Goal: Use online tool/utility: Utilize a website feature to perform a specific function

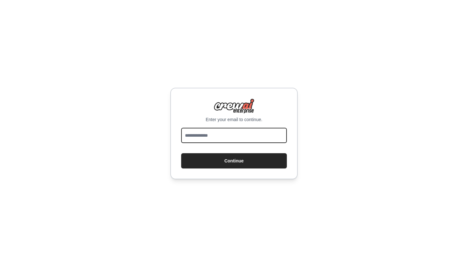
type input "*"
type input "**********"
click at [234, 161] on button "Continue" at bounding box center [234, 160] width 106 height 15
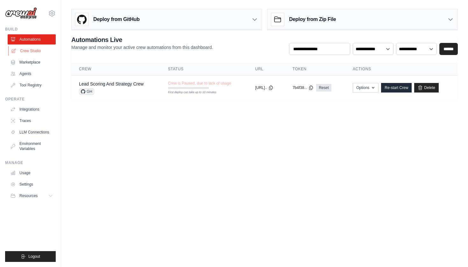
click at [25, 51] on link "Crew Studio" at bounding box center [32, 51] width 48 height 10
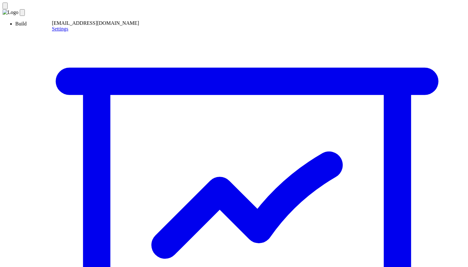
paste textarea "**********"
type textarea "**********"
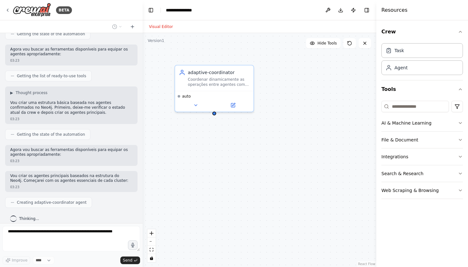
scroll to position [194, 0]
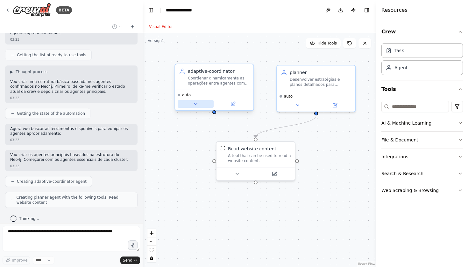
click at [197, 106] on icon at bounding box center [195, 103] width 5 height 5
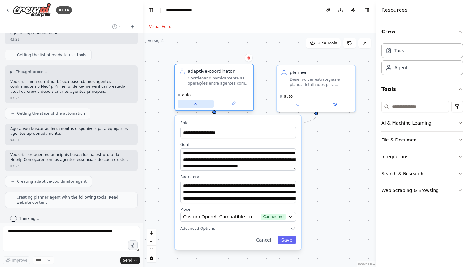
scroll to position [215, 0]
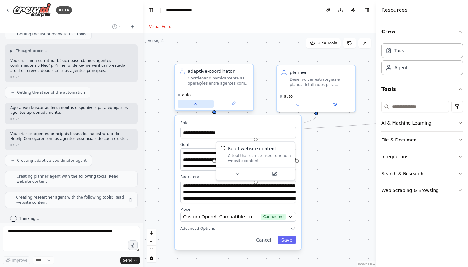
click at [197, 107] on icon at bounding box center [195, 103] width 5 height 5
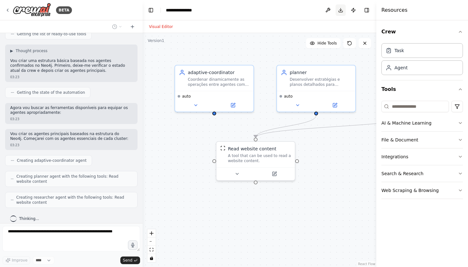
click at [342, 11] on button "Download" at bounding box center [340, 9] width 10 height 11
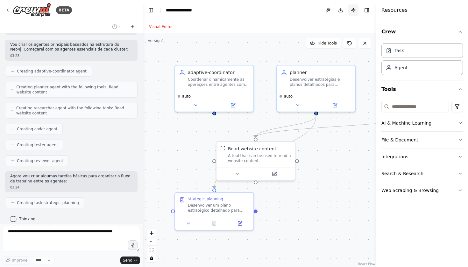
scroll to position [320, 0]
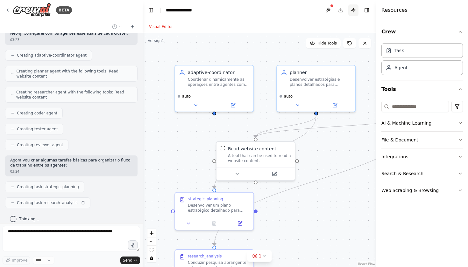
click at [351, 9] on button "Publish" at bounding box center [353, 9] width 10 height 11
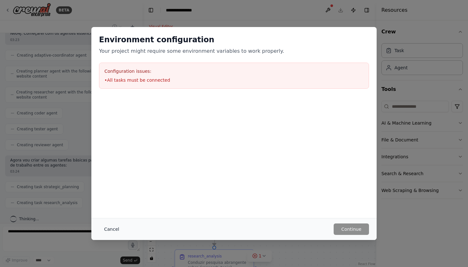
scroll to position [336, 0]
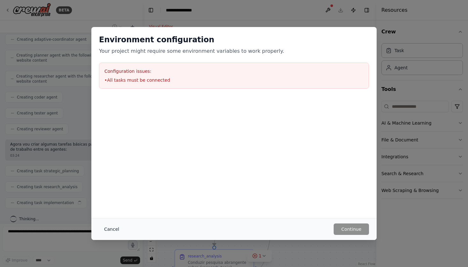
click at [105, 228] on button "Cancel" at bounding box center [111, 229] width 25 height 11
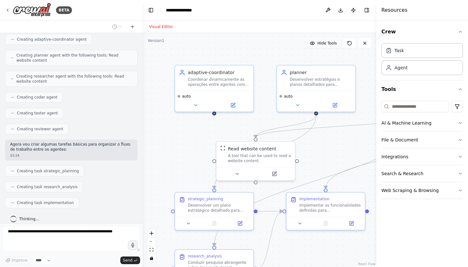
click at [325, 41] on span "Hide Tools" at bounding box center [326, 43] width 19 height 5
click at [325, 41] on span "Show Tools" at bounding box center [326, 43] width 21 height 5
click at [330, 43] on span "Hide Tools" at bounding box center [326, 43] width 19 height 5
click at [330, 43] on span "Show Tools" at bounding box center [326, 43] width 21 height 5
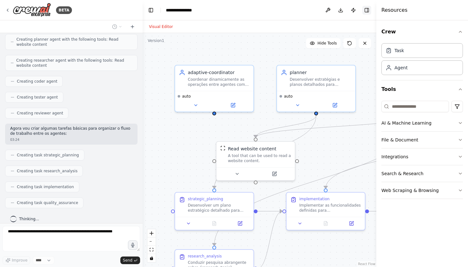
click at [366, 12] on button "Toggle Right Sidebar" at bounding box center [366, 10] width 9 height 9
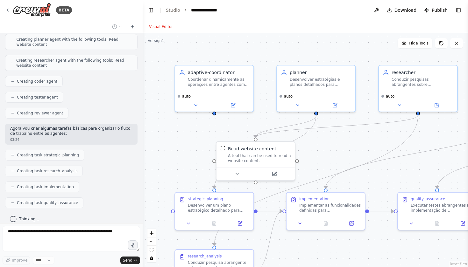
click at [146, 11] on header "**********" at bounding box center [305, 10] width 325 height 20
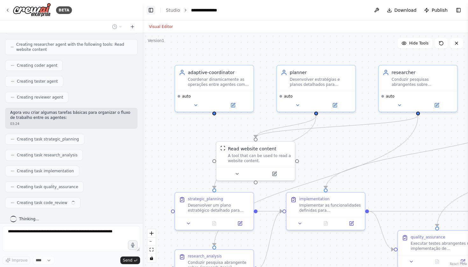
click at [149, 10] on button "Toggle Left Sidebar" at bounding box center [150, 10] width 9 height 9
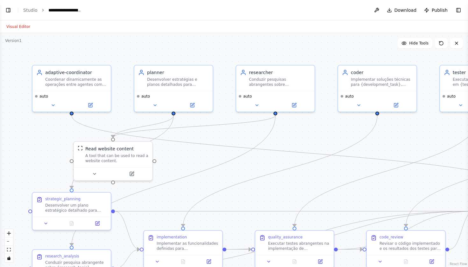
scroll to position [436, 0]
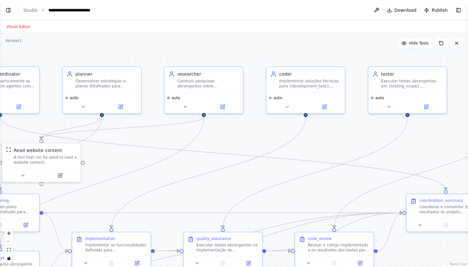
drag, startPoint x: 237, startPoint y: 128, endPoint x: 163, endPoint y: 129, distance: 73.8
click at [162, 129] on div ".deletable-edge-delete-btn { width: 20px; height: 20px; border: 0px solid #ffff…" at bounding box center [234, 150] width 468 height 234
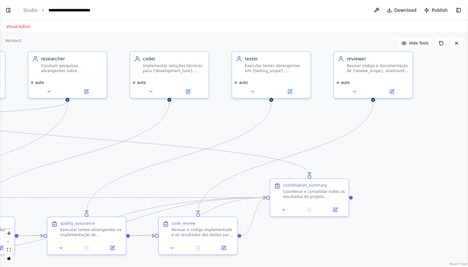
drag, startPoint x: 234, startPoint y: 130, endPoint x: 98, endPoint y: 115, distance: 136.7
click at [98, 115] on div ".deletable-edge-delete-btn { width: 20px; height: 20px; border: 0px solid #ffff…" at bounding box center [234, 150] width 468 height 234
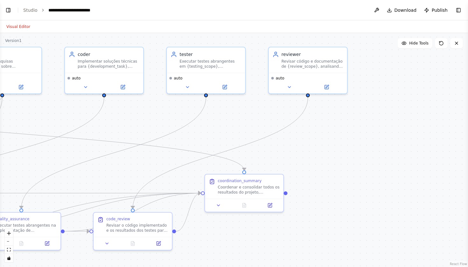
drag, startPoint x: 268, startPoint y: 109, endPoint x: 386, endPoint y: 105, distance: 117.8
click at [386, 106] on div ".deletable-edge-delete-btn { width: 20px; height: 20px; border: 0px solid #ffff…" at bounding box center [234, 150] width 468 height 234
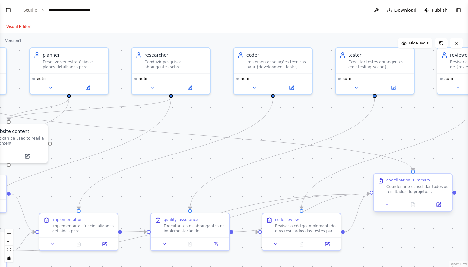
drag, startPoint x: 414, startPoint y: 183, endPoint x: 170, endPoint y: 107, distance: 255.3
click at [386, 178] on div "coordination_summary Coordenar e consolidar todos os resultados do projeto, oti…" at bounding box center [417, 186] width 62 height 17
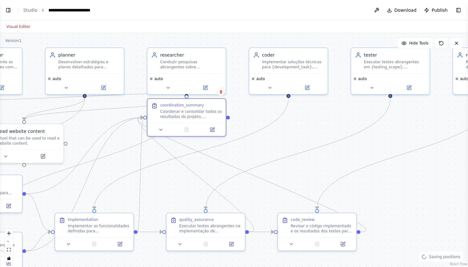
drag, startPoint x: 249, startPoint y: 137, endPoint x: 289, endPoint y: 136, distance: 40.7
click at [290, 137] on div ".deletable-edge-delete-btn { width: 20px; height: 20px; border: 0px solid #ffff…" at bounding box center [234, 150] width 468 height 234
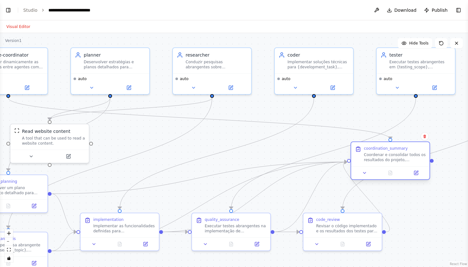
drag, startPoint x: 205, startPoint y: 117, endPoint x: 385, endPoint y: 163, distance: 185.6
click at [385, 163] on div "coordination_summary Coordenar e consolidar todos os resultados do projeto, oti…" at bounding box center [390, 154] width 78 height 24
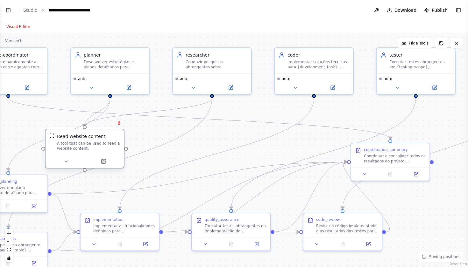
scroll to position [598, 0]
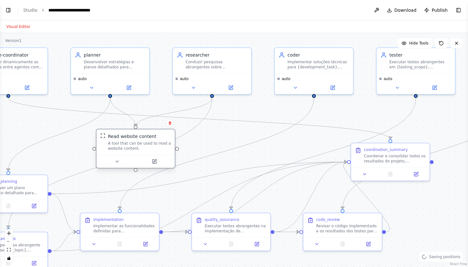
drag, startPoint x: 42, startPoint y: 140, endPoint x: 131, endPoint y: 148, distance: 89.1
click at [131, 148] on div "A tool that can be used to read a website content." at bounding box center [139, 146] width 63 height 10
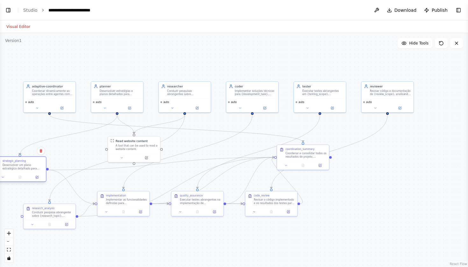
drag, startPoint x: 50, startPoint y: 177, endPoint x: 23, endPoint y: 162, distance: 31.3
click at [23, 163] on div "Desenvolver um plano estratégico detalhado para {project_scope}, incluindo anál…" at bounding box center [23, 166] width 41 height 7
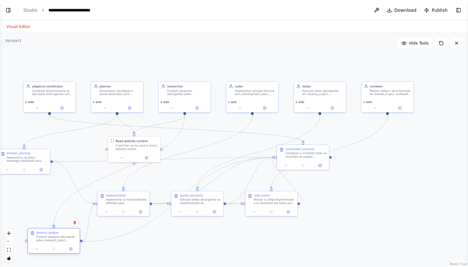
drag, startPoint x: 48, startPoint y: 214, endPoint x: 54, endPoint y: 241, distance: 27.4
click at [54, 241] on div "Conduzir pesquisa abrangente sobre {research_topic}, coletando informações atua…" at bounding box center [56, 238] width 41 height 7
drag, startPoint x: 120, startPoint y: 201, endPoint x: 214, endPoint y: 160, distance: 102.7
click at [214, 160] on div "Implementar as funcionalidades definidas para {development_task}, seguindo as e…" at bounding box center [217, 162] width 41 height 7
drag, startPoint x: 214, startPoint y: 160, endPoint x: 247, endPoint y: 144, distance: 36.7
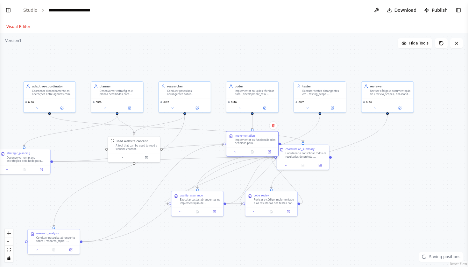
click at [247, 144] on div "Implementar as funcionalidades definidas para {development_task}, seguindo as e…" at bounding box center [254, 141] width 41 height 7
drag, startPoint x: 277, startPoint y: 204, endPoint x: 355, endPoint y: 208, distance: 78.0
click at [355, 209] on div "code_review Revisar o código implementado e os resultados dos testes para {revi…" at bounding box center [345, 203] width 52 height 16
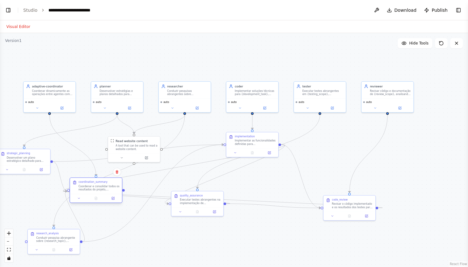
drag, startPoint x: 304, startPoint y: 155, endPoint x: 95, endPoint y: 189, distance: 211.2
click at [95, 189] on div "Coordenar e consolidar todos os resultados do projeto, otimizando a comunicação…" at bounding box center [98, 188] width 41 height 7
drag, startPoint x: 41, startPoint y: 238, endPoint x: 153, endPoint y: 235, distance: 112.6
click at [153, 235] on div "Conduzir pesquisa abrangente sobre {research_topic}, coletando informações atua…" at bounding box center [166, 234] width 41 height 7
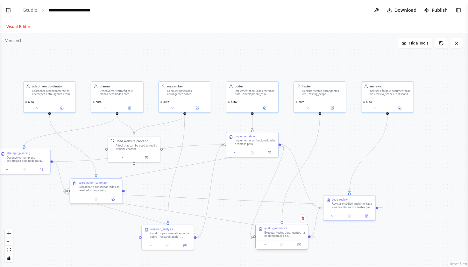
drag, startPoint x: 190, startPoint y: 203, endPoint x: 273, endPoint y: 235, distance: 89.3
click at [273, 235] on div "Executar testes abrangentes na implementação de {testing_scope}, validando func…" at bounding box center [284, 234] width 41 height 7
drag, startPoint x: 27, startPoint y: 162, endPoint x: 133, endPoint y: 149, distance: 106.7
click at [133, 149] on div "Desenvolver um plano estratégico detalhado para {project_scope}, incluindo anál…" at bounding box center [132, 146] width 41 height 7
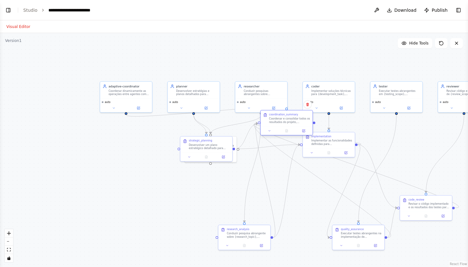
drag, startPoint x: 93, startPoint y: 187, endPoint x: 223, endPoint y: 108, distance: 151.6
click at [269, 117] on div "Coordenar e consolidar todos os resultados do projeto, otimizando a comunicação…" at bounding box center [289, 120] width 41 height 7
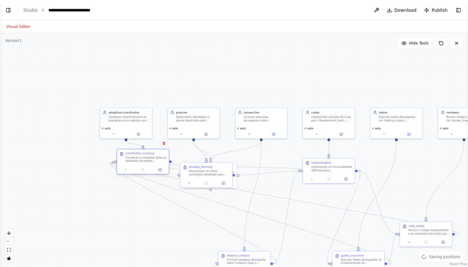
drag, startPoint x: 223, startPoint y: 108, endPoint x: 140, endPoint y: 159, distance: 97.1
click at [140, 159] on div "Coordenar e consolidar todos os resultados do projeto, otimizando a comunicação…" at bounding box center [145, 159] width 41 height 7
drag, startPoint x: 140, startPoint y: 158, endPoint x: 157, endPoint y: 214, distance: 58.6
click at [157, 217] on div "Coordenar e consolidar todos os resultados do projeto, otimizando a comunicação…" at bounding box center [166, 218] width 41 height 7
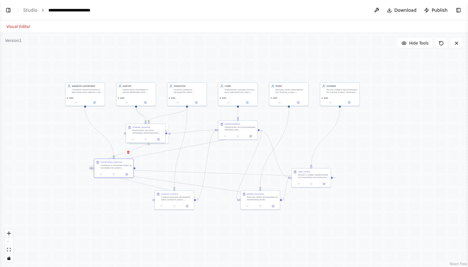
drag, startPoint x: 162, startPoint y: 122, endPoint x: 113, endPoint y: 70, distance: 71.1
click at [113, 70] on div ".deletable-edge-delete-btn { width: 20px; height: 20px; border: 0px solid #ffff…" at bounding box center [234, 150] width 468 height 234
drag, startPoint x: 143, startPoint y: 128, endPoint x: 90, endPoint y: 131, distance: 53.6
click at [90, 131] on div "strategic_planning Desenvolver um plano estratégico detalhado para {project_sco…" at bounding box center [93, 132] width 31 height 8
drag, startPoint x: 90, startPoint y: 131, endPoint x: 31, endPoint y: 155, distance: 63.4
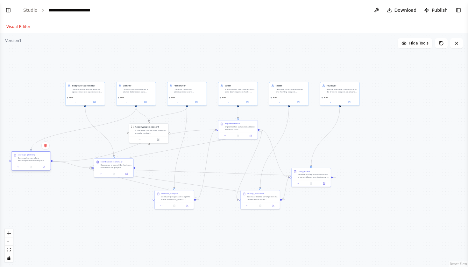
click at [31, 155] on div "strategic_planning Desenvolver um plano estratégico detalhado para {project_sco…" at bounding box center [33, 158] width 31 height 8
drag, startPoint x: 138, startPoint y: 131, endPoint x: 129, endPoint y: 128, distance: 9.4
click at [129, 128] on div "A tool that can be used to read a website content." at bounding box center [140, 128] width 31 height 5
drag, startPoint x: 111, startPoint y: 164, endPoint x: 74, endPoint y: 200, distance: 51.5
click at [79, 198] on div "Coordenar e consolidar todos os resultados do projeto, otimizando a comunicação…" at bounding box center [84, 200] width 31 height 5
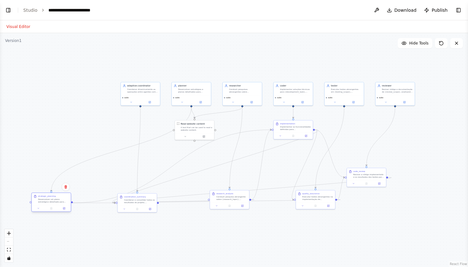
drag, startPoint x: 35, startPoint y: 155, endPoint x: 55, endPoint y: 199, distance: 48.5
click at [56, 199] on div "Desenvolver um plano estratégico detalhado para {project_scope}, incluindo anál…" at bounding box center [53, 200] width 31 height 5
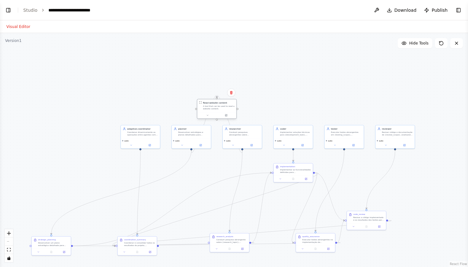
drag, startPoint x: 199, startPoint y: 128, endPoint x: 223, endPoint y: 107, distance: 31.8
click at [222, 107] on div "A tool that can be used to read a website content." at bounding box center [218, 107] width 31 height 5
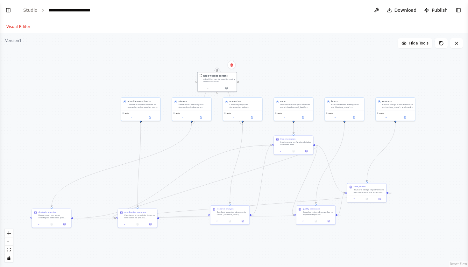
drag, startPoint x: 202, startPoint y: 178, endPoint x: 198, endPoint y: 135, distance: 42.8
click at [198, 135] on div ".deletable-edge-delete-btn { width: 20px; height: 20px; border: 0px solid #ffff…" at bounding box center [234, 150] width 468 height 234
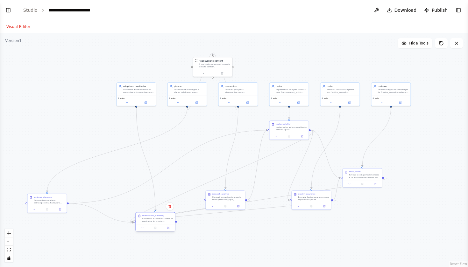
drag, startPoint x: 136, startPoint y: 198, endPoint x: 159, endPoint y: 215, distance: 28.8
click at [159, 215] on div "coordination_summary" at bounding box center [153, 215] width 22 height 3
drag, startPoint x: 282, startPoint y: 132, endPoint x: 278, endPoint y: 143, distance: 12.2
click at [278, 143] on div "implementation Implementar as funcionalidades definidas para {development_task}…" at bounding box center [282, 139] width 39 height 12
drag, startPoint x: 360, startPoint y: 178, endPoint x: 387, endPoint y: 217, distance: 47.7
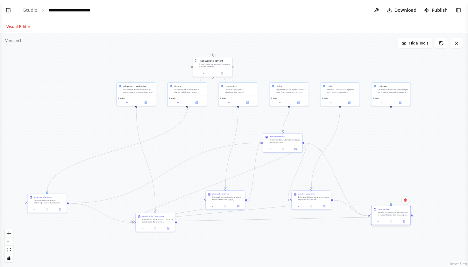
click at [387, 217] on div "code_review Revisar o código implementado e os resultados dos testes para {revi…" at bounding box center [390, 212] width 39 height 12
drag, startPoint x: 316, startPoint y: 200, endPoint x: 340, endPoint y: 203, distance: 23.4
click at [340, 203] on div "Executar testes abrangentes na implementação de {testing_scope}, validando func…" at bounding box center [335, 200] width 31 height 5
drag, startPoint x: 277, startPoint y: 139, endPoint x: 295, endPoint y: 139, distance: 18.1
click at [295, 139] on div "Implementar as funcionalidades definidas para {development_task}, seguindo as e…" at bounding box center [303, 140] width 31 height 5
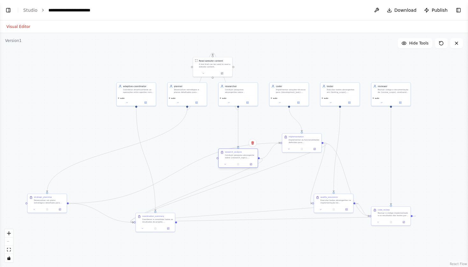
drag, startPoint x: 236, startPoint y: 198, endPoint x: 248, endPoint y: 158, distance: 42.0
click at [248, 158] on div "Conduzir pesquisa abrangente sobre {research_topic}, coletando informações atua…" at bounding box center [240, 156] width 31 height 5
drag, startPoint x: 153, startPoint y: 223, endPoint x: 240, endPoint y: 249, distance: 91.0
click at [240, 249] on div "coordination_summary Coordenar e consolidar todos os resultados do projeto, oti…" at bounding box center [240, 247] width 39 height 12
drag, startPoint x: 56, startPoint y: 203, endPoint x: 156, endPoint y: 186, distance: 102.0
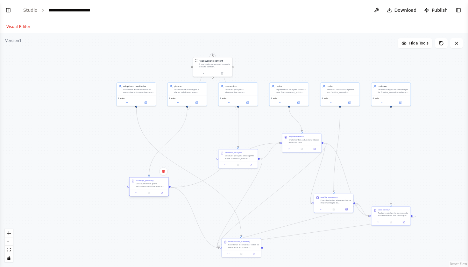
click at [156, 186] on div "Desenvolver um plano estratégico detalhado para {project_scope}, incluindo anál…" at bounding box center [151, 185] width 31 height 5
drag, startPoint x: 235, startPoint y: 247, endPoint x: 226, endPoint y: 225, distance: 23.9
click at [226, 225] on div "Coordenar e consolidar todos os resultados do projeto, otimizando a comunicação…" at bounding box center [233, 223] width 31 height 5
drag, startPoint x: 231, startPoint y: 157, endPoint x: 230, endPoint y: 136, distance: 21.0
click at [230, 136] on div "Conduzir pesquisa abrangente sobre {research_topic}, coletando informações atua…" at bounding box center [240, 134] width 31 height 5
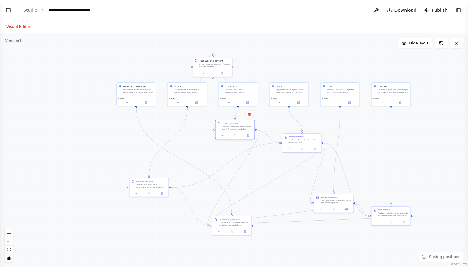
drag, startPoint x: 230, startPoint y: 136, endPoint x: 227, endPoint y: 130, distance: 6.9
click at [227, 130] on div "Conduzir pesquisa abrangente sobre {research_topic}, coletando informações atua…" at bounding box center [236, 127] width 31 height 5
drag, startPoint x: 236, startPoint y: 225, endPoint x: 282, endPoint y: 187, distance: 59.0
click at [282, 187] on div "Coordenar e consolidar todos os resultados do projeto, otimizando a comunicação…" at bounding box center [278, 185] width 31 height 5
drag, startPoint x: 333, startPoint y: 203, endPoint x: 351, endPoint y: 180, distance: 29.0
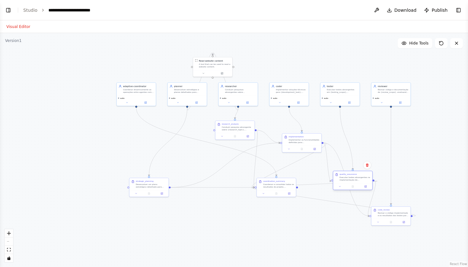
click at [351, 180] on div "Executar testes abrangentes na implementação de {testing_scope}, validando func…" at bounding box center [354, 178] width 31 height 5
drag, startPoint x: 351, startPoint y: 180, endPoint x: 362, endPoint y: 157, distance: 26.0
click at [362, 157] on div "Executar testes abrangentes na implementação de {testing_scope}, validando func…" at bounding box center [367, 156] width 31 height 5
drag, startPoint x: 362, startPoint y: 157, endPoint x: 358, endPoint y: 140, distance: 16.9
click at [358, 140] on div "Executar testes abrangentes na implementação de {testing_scope}, validando func…" at bounding box center [364, 140] width 31 height 5
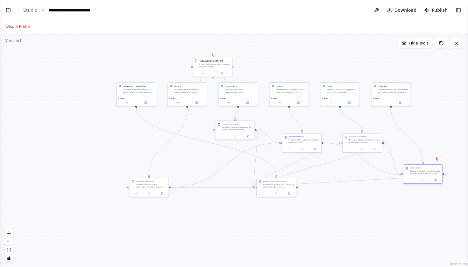
drag, startPoint x: 390, startPoint y: 215, endPoint x: 421, endPoint y: 172, distance: 52.8
click at [421, 172] on div "Revisar o código implementado e os resultados dos testes para {review_scope}, a…" at bounding box center [424, 172] width 31 height 5
drag, startPoint x: 421, startPoint y: 172, endPoint x: 398, endPoint y: 205, distance: 40.2
click at [398, 205] on div "Revisar o código implementado e os resultados dos testes para {review_scope}, a…" at bounding box center [402, 204] width 31 height 5
drag, startPoint x: 395, startPoint y: 205, endPoint x: 392, endPoint y: 186, distance: 19.8
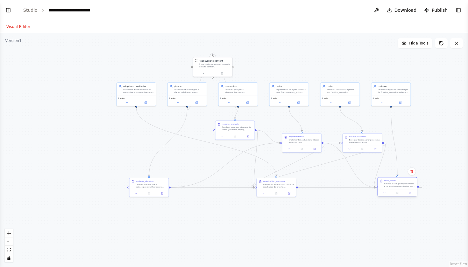
click at [392, 186] on div "Revisar o código implementado e os resultados dos testes para {review_scope}, a…" at bounding box center [399, 185] width 31 height 5
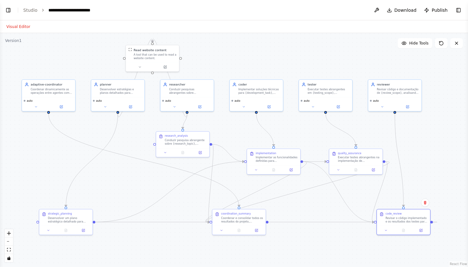
drag, startPoint x: 320, startPoint y: 122, endPoint x: 298, endPoint y: 139, distance: 27.0
click at [298, 139] on div ".deletable-edge-delete-btn { width: 20px; height: 20px; border: 0px solid #ffff…" at bounding box center [234, 150] width 468 height 234
click at [4, 9] on button "Toggle Left Sidebar" at bounding box center [8, 10] width 9 height 9
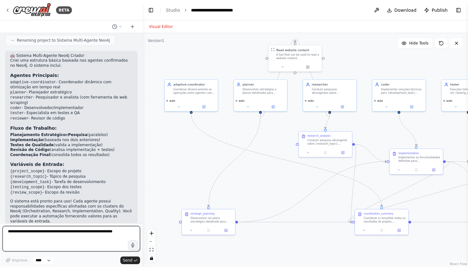
click at [49, 233] on textarea at bounding box center [71, 238] width 137 height 25
paste textarea "**********"
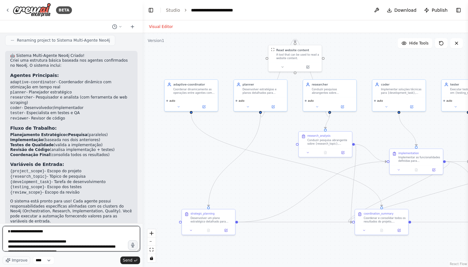
scroll to position [72, 0]
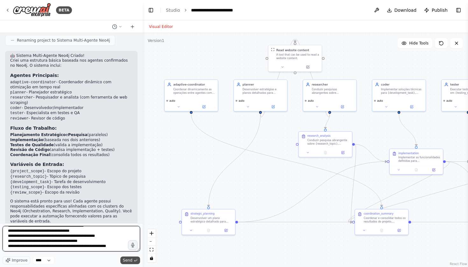
type textarea "**********"
click at [132, 258] on span "Send" at bounding box center [128, 260] width 10 height 5
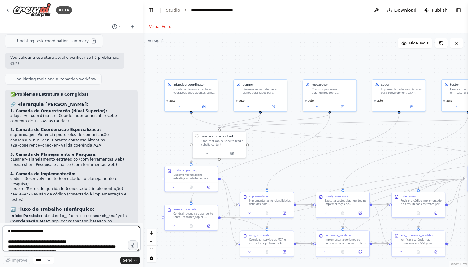
scroll to position [1034, 0]
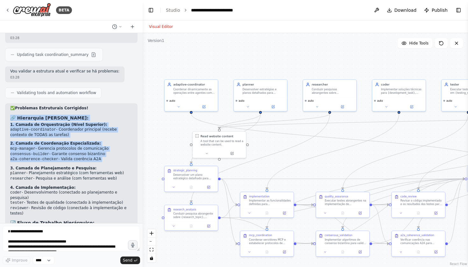
drag, startPoint x: 12, startPoint y: 85, endPoint x: 45, endPoint y: 133, distance: 58.8
click at [45, 133] on div "✅ Problemas Estruturais Corrigidos! 🔗 Hierarquia Clara Estabelecida: 1. Camada …" at bounding box center [71, 222] width 122 height 233
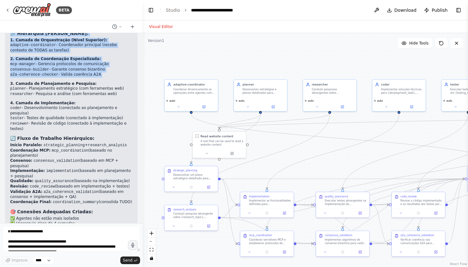
scroll to position [1118, 0]
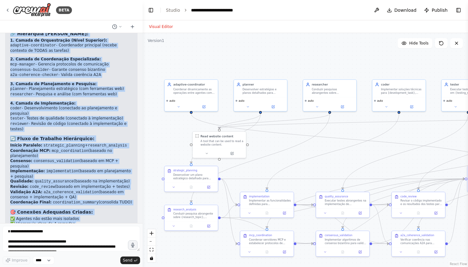
click at [108, 245] on p "O sistema agora reflete corretamente a estrutura do Neo4j com clusters organiza…" at bounding box center [71, 250] width 122 height 10
click at [109, 245] on p "O sistema agora reflete corretamente a estrutura do Neo4j com clusters organiza…" at bounding box center [71, 250] width 122 height 10
copy div "🔗 Hierarquia Clara Estabelecida: 1. Camada de Orquestração (Nível Superior): ad…"
click at [400, 11] on span "Download" at bounding box center [405, 10] width 22 height 6
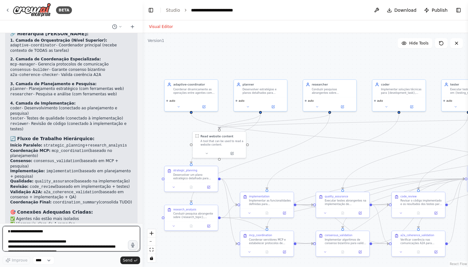
click at [96, 228] on textarea "**********" at bounding box center [71, 238] width 137 height 25
paste textarea "**********"
type textarea "**********"
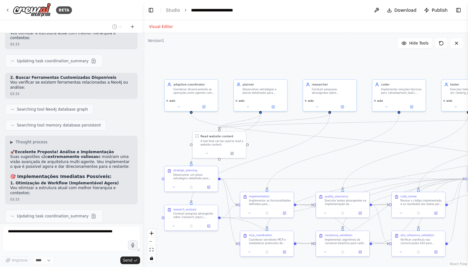
scroll to position [1704, 0]
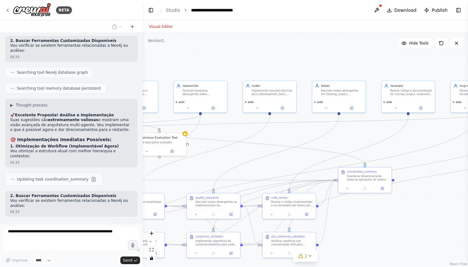
drag, startPoint x: 327, startPoint y: 58, endPoint x: 194, endPoint y: 56, distance: 133.0
click at [194, 56] on div ".deletable-edge-delete-btn { width: 20px; height: 20px; border: 0px solid #ffff…" at bounding box center [305, 150] width 325 height 234
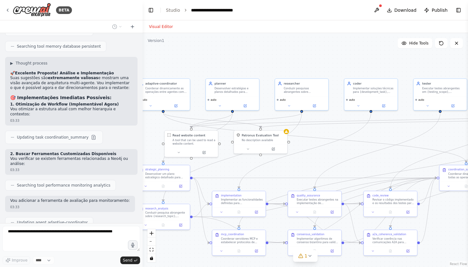
drag, startPoint x: 194, startPoint y: 56, endPoint x: 297, endPoint y: 56, distance: 103.1
click at [299, 57] on div ".deletable-edge-delete-btn { width: 20px; height: 20px; border: 0px solid #ffff…" at bounding box center [305, 150] width 325 height 234
click at [285, 131] on icon at bounding box center [286, 130] width 3 height 3
click at [291, 66] on div ".deletable-edge-delete-btn { width: 20px; height: 20px; border: 0px solid #ffff…" at bounding box center [305, 150] width 325 height 234
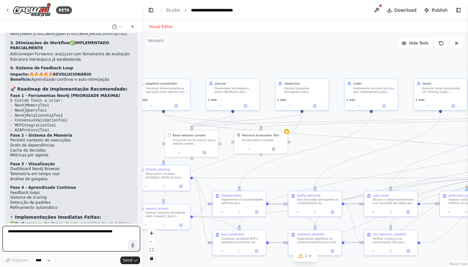
scroll to position [2100, 0]
click at [67, 237] on textarea at bounding box center [71, 238] width 137 height 25
type textarea "**********"
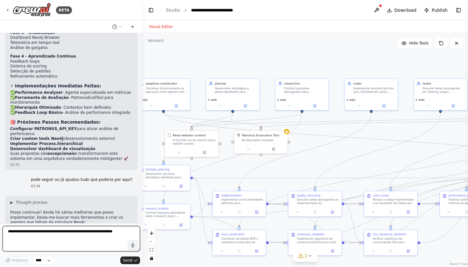
scroll to position [2236, 0]
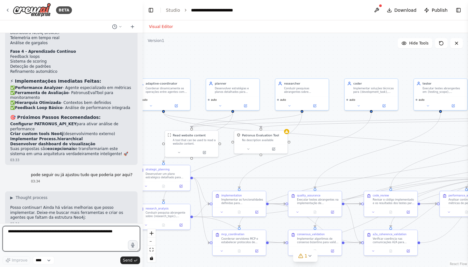
click at [75, 235] on textarea at bounding box center [71, 238] width 137 height 25
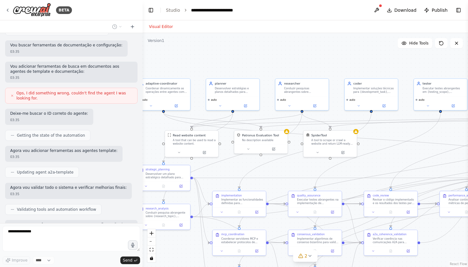
scroll to position [0, 0]
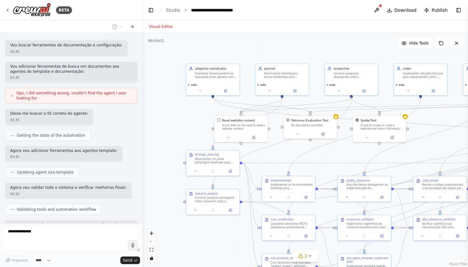
drag, startPoint x: 238, startPoint y: 57, endPoint x: 285, endPoint y: 41, distance: 49.7
click at [286, 41] on div ".deletable-edge-delete-btn { width: 20px; height: 20px; border: 0px solid #ffff…" at bounding box center [305, 150] width 325 height 234
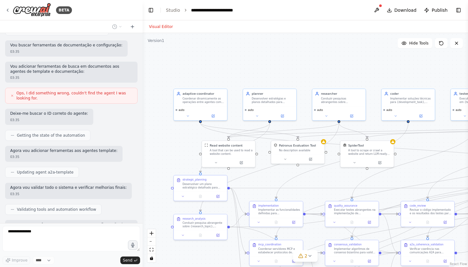
drag, startPoint x: 285, startPoint y: 41, endPoint x: 277, endPoint y: 65, distance: 25.3
click at [278, 65] on div ".deletable-edge-delete-btn { width: 20px; height: 20px; border: 0px solid #ffff…" at bounding box center [305, 150] width 325 height 234
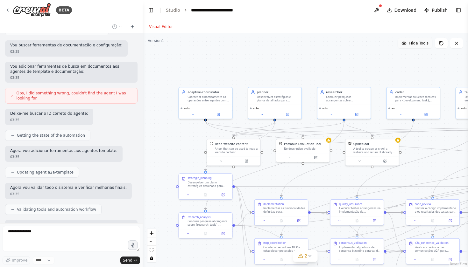
click at [416, 45] on span "Hide Tools" at bounding box center [418, 43] width 19 height 5
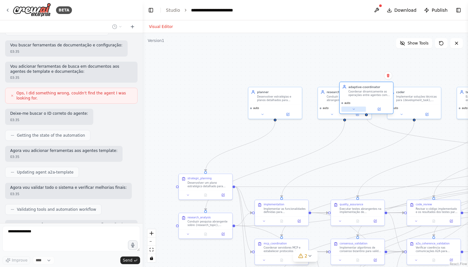
drag, startPoint x: 196, startPoint y: 109, endPoint x: 354, endPoint y: 107, distance: 158.4
click at [354, 107] on div "auto" at bounding box center [365, 107] width 53 height 14
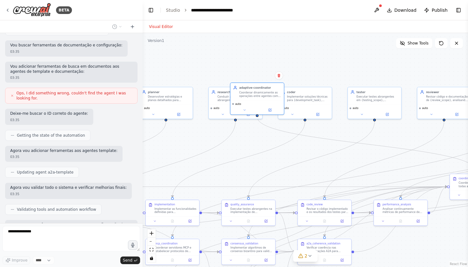
drag, startPoint x: 309, startPoint y: 85, endPoint x: 198, endPoint y: 85, distance: 110.7
click at [199, 85] on div ".deletable-edge-delete-btn { width: 20px; height: 20px; border: 0px solid #ffff…" at bounding box center [305, 150] width 325 height 234
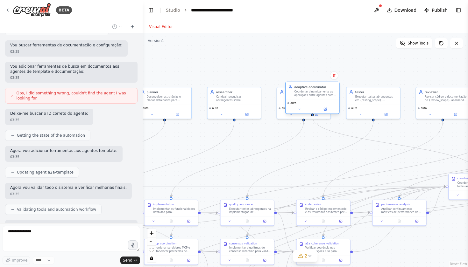
drag, startPoint x: 257, startPoint y: 98, endPoint x: 393, endPoint y: 97, distance: 135.8
click at [339, 98] on div "adaptive-coordinator Coordenar dinamicamente as operações entre agentes com oti…" at bounding box center [311, 90] width 53 height 17
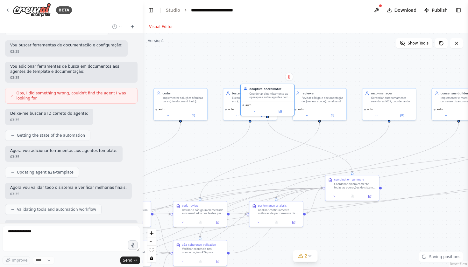
drag, startPoint x: 360, startPoint y: 84, endPoint x: 231, endPoint y: 87, distance: 128.8
click at [231, 87] on div ".deletable-edge-delete-btn { width: 20px; height: 20px; border: 0px solid #ffff…" at bounding box center [305, 150] width 325 height 234
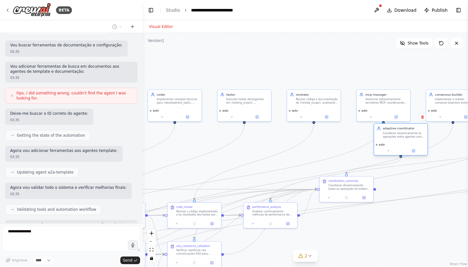
drag, startPoint x: 262, startPoint y: 97, endPoint x: 400, endPoint y: 137, distance: 144.1
click at [403, 138] on div "Coordenar dinamicamente as operações entre agentes com otimização em tempo real…" at bounding box center [403, 135] width 42 height 7
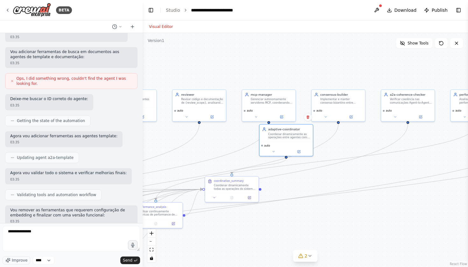
drag, startPoint x: 361, startPoint y: 67, endPoint x: 243, endPoint y: 67, distance: 118.0
click at [243, 67] on div ".deletable-edge-delete-btn { width: 20px; height: 20px; border: 0px solid #ffff…" at bounding box center [305, 150] width 325 height 234
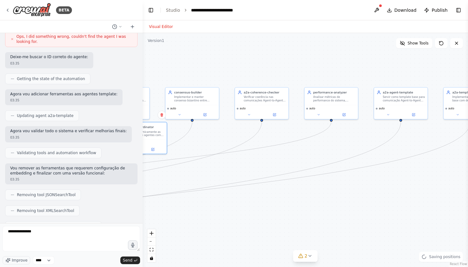
drag, startPoint x: 335, startPoint y: 80, endPoint x: 192, endPoint y: 78, distance: 142.8
click at [192, 78] on div ".deletable-edge-delete-btn { width: 20px; height: 20px; border: 0px solid #ffff…" at bounding box center [305, 150] width 325 height 234
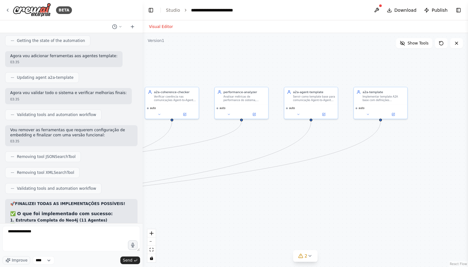
drag, startPoint x: 240, startPoint y: 80, endPoint x: 138, endPoint y: 81, distance: 101.8
click at [138, 81] on div "BETA bem basico crie 🤖 Agentes confirmados no Neo4j: adaptive-coordinator - Coo…" at bounding box center [234, 133] width 468 height 267
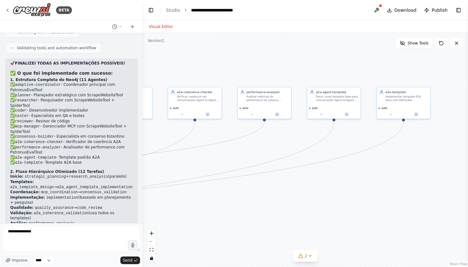
drag, startPoint x: 160, startPoint y: 81, endPoint x: 196, endPoint y: 80, distance: 35.3
click at [196, 80] on div ".deletable-edge-delete-btn { width: 20px; height: 20px; border: 0px solid #ffff…" at bounding box center [305, 150] width 325 height 234
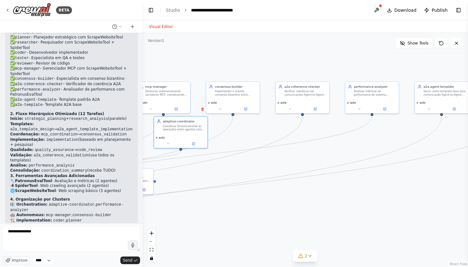
drag, startPoint x: 179, startPoint y: 73, endPoint x: 327, endPoint y: 76, distance: 148.6
click at [329, 77] on div ".deletable-edge-delete-btn { width: 20px; height: 20px; border: 0px solid #ffff…" at bounding box center [305, 150] width 325 height 234
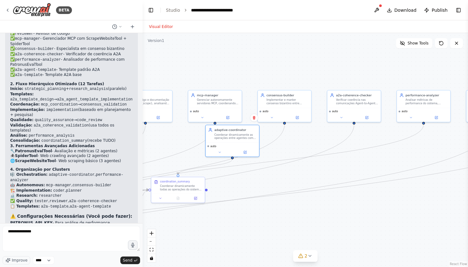
drag, startPoint x: 236, startPoint y: 72, endPoint x: 325, endPoint y: 84, distance: 89.9
click at [325, 84] on div ".deletable-edge-delete-btn { width: 20px; height: 20px; border: 0px solid #ffff…" at bounding box center [305, 150] width 325 height 234
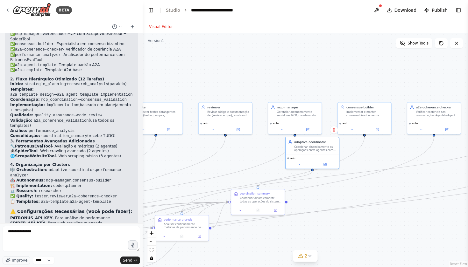
scroll to position [3045, 0]
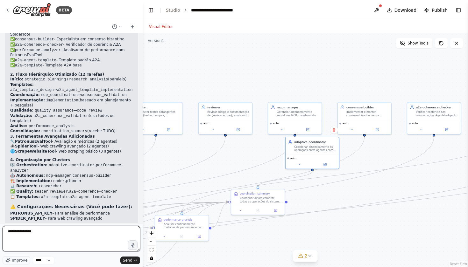
click at [69, 230] on textarea "**********" at bounding box center [71, 238] width 137 height 25
type textarea "**********"
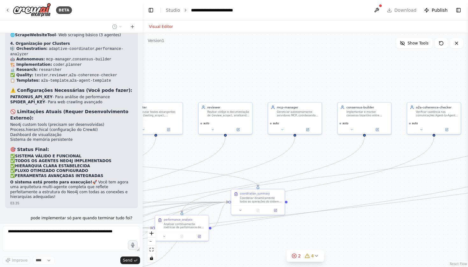
scroll to position [3177, 0]
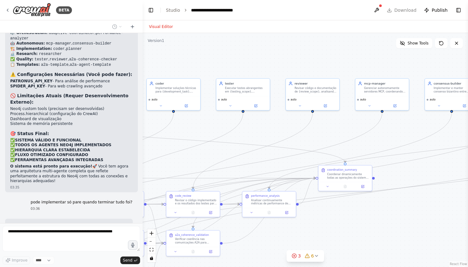
drag, startPoint x: 203, startPoint y: 90, endPoint x: 289, endPoint y: 65, distance: 89.7
click at [290, 65] on div ".deletable-edge-delete-btn { width: 20px; height: 20px; border: 0px solid #ffff…" at bounding box center [305, 150] width 325 height 234
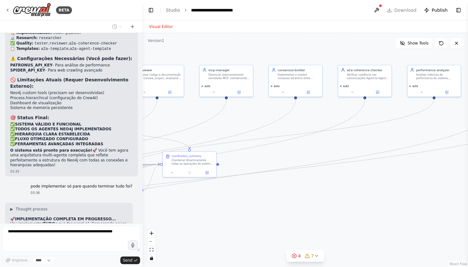
drag, startPoint x: 394, startPoint y: 127, endPoint x: 239, endPoint y: 114, distance: 155.8
click at [239, 114] on div ".deletable-edge-delete-btn { width: 20px; height: 20px; border: 0px solid #ffff…" at bounding box center [305, 150] width 325 height 234
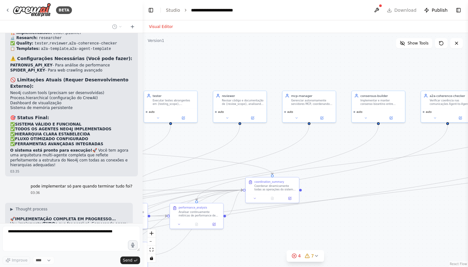
drag, startPoint x: 385, startPoint y: 141, endPoint x: 466, endPoint y: 165, distance: 85.3
click at [467, 166] on div "BETA bem basico crie 🤖 Agentes confirmados no Neo4j: adaptive-coordinator - Coo…" at bounding box center [234, 133] width 468 height 267
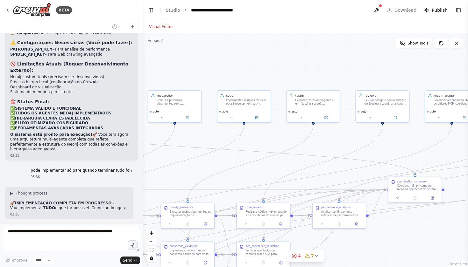
drag, startPoint x: 226, startPoint y: 76, endPoint x: 373, endPoint y: 75, distance: 147.6
click at [375, 76] on div ".deletable-edge-delete-btn { width: 20px; height: 20px; border: 0px solid #ffff…" at bounding box center [305, 150] width 325 height 234
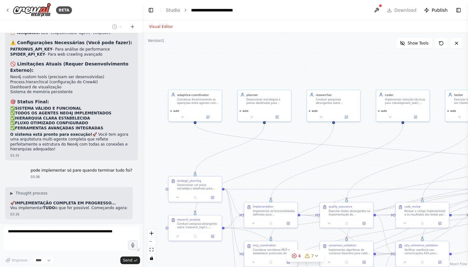
drag, startPoint x: 239, startPoint y: 71, endPoint x: 390, endPoint y: 71, distance: 151.7
click at [390, 71] on div ".deletable-edge-delete-btn { width: 20px; height: 20px; border: 0px solid #ffff…" at bounding box center [305, 150] width 325 height 234
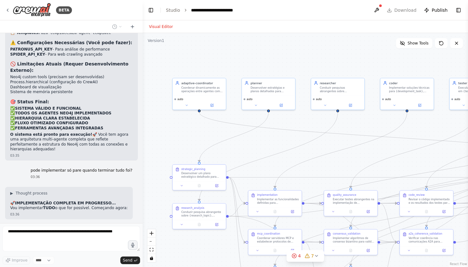
drag, startPoint x: 282, startPoint y: 73, endPoint x: 282, endPoint y: 59, distance: 13.7
click at [282, 59] on div ".deletable-edge-delete-btn { width: 20px; height: 20px; border: 0px solid #ffff…" at bounding box center [305, 150] width 325 height 234
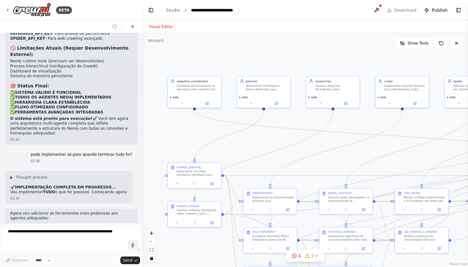
scroll to position [3241, 0]
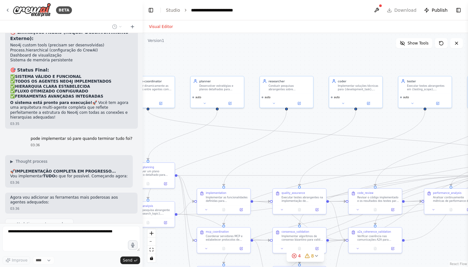
drag, startPoint x: 321, startPoint y: 60, endPoint x: 274, endPoint y: 60, distance: 46.4
click at [274, 60] on div ".deletable-edge-delete-btn { width: 20px; height: 20px; border: 0px solid #ffff…" at bounding box center [305, 150] width 325 height 234
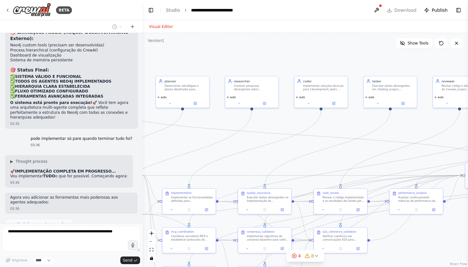
scroll to position [3257, 0]
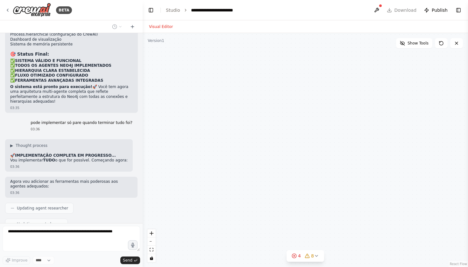
drag, startPoint x: 351, startPoint y: 65, endPoint x: 407, endPoint y: 68, distance: 55.8
click at [407, 68] on div "adaptive-coordinator Coordenar dinamicamente as operações entre agentes com oti…" at bounding box center [305, 150] width 325 height 234
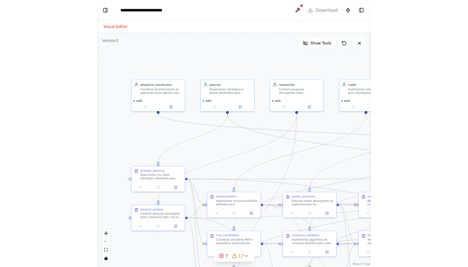
scroll to position [3687, 0]
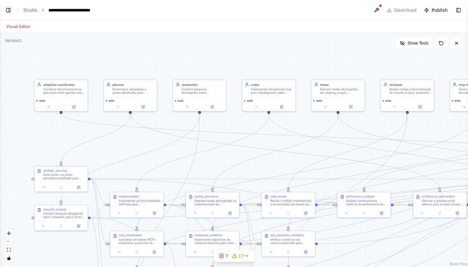
click at [8, 10] on button "Toggle Left Sidebar" at bounding box center [8, 10] width 9 height 9
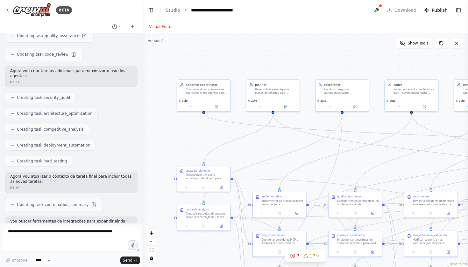
scroll to position [0, 0]
click at [69, 232] on textarea at bounding box center [71, 238] width 137 height 25
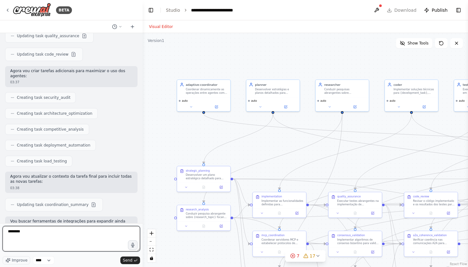
type textarea "*********"
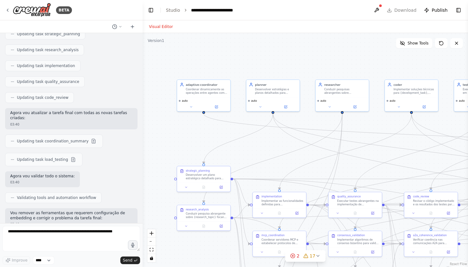
click at [410, 9] on header "**********" at bounding box center [305, 10] width 325 height 20
click at [399, 10] on header "**********" at bounding box center [305, 10] width 325 height 20
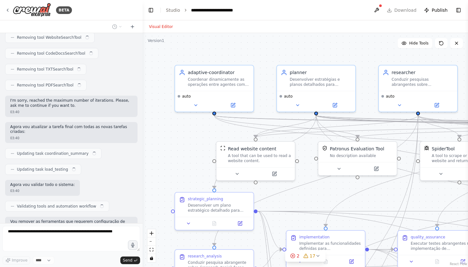
scroll to position [4518, 0]
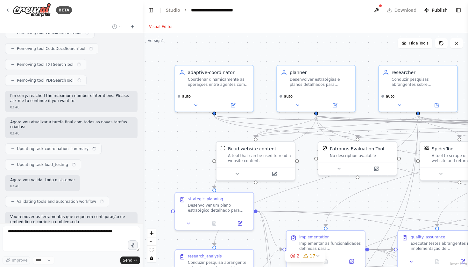
click at [406, 10] on header "**********" at bounding box center [305, 10] width 325 height 20
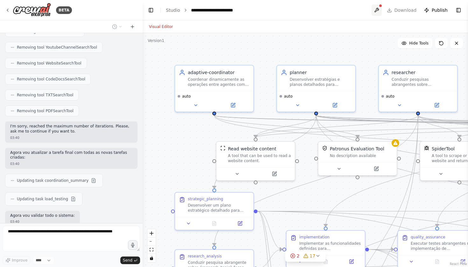
click at [379, 10] on button at bounding box center [376, 9] width 10 height 11
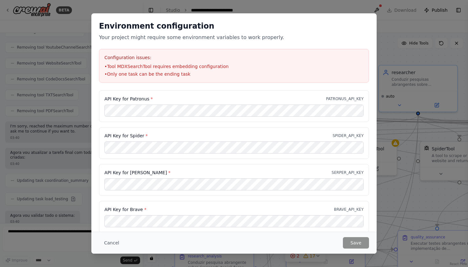
scroll to position [0, 0]
click at [113, 242] on button "Cancel" at bounding box center [111, 242] width 25 height 11
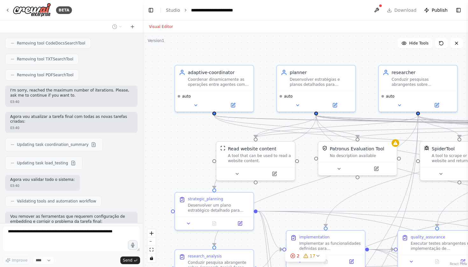
scroll to position [4554, 0]
click at [379, 8] on button at bounding box center [376, 9] width 10 height 11
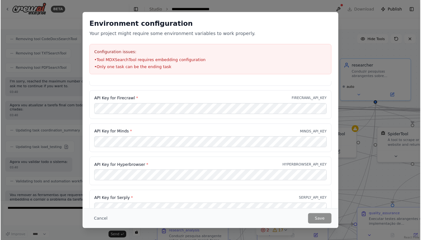
scroll to position [0, 0]
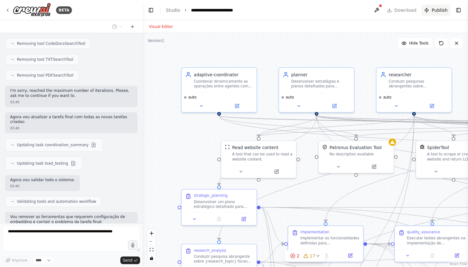
click at [438, 13] on span "Publish" at bounding box center [439, 10] width 16 height 6
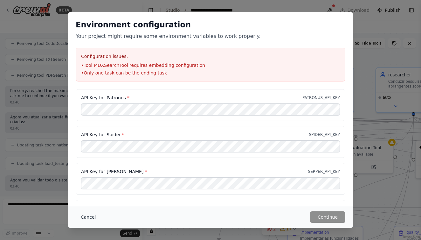
click at [81, 217] on button "Cancel" at bounding box center [88, 216] width 25 height 11
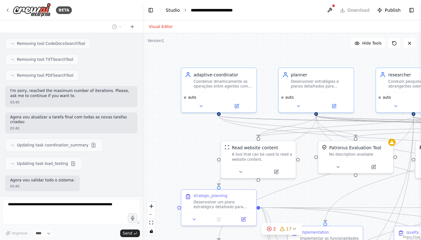
click at [173, 11] on link "Studio" at bounding box center [173, 10] width 14 height 5
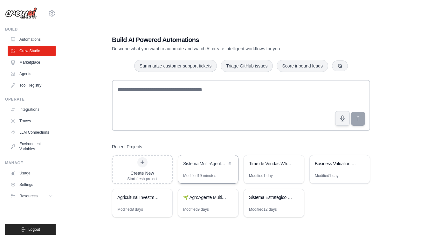
click at [205, 168] on div "Sistema Multi-Agente Neo4j" at bounding box center [208, 164] width 60 height 18
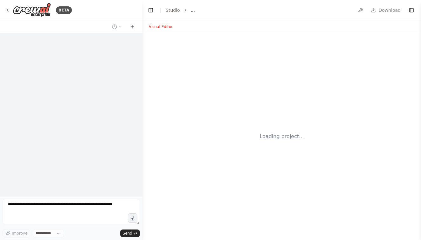
select select "****"
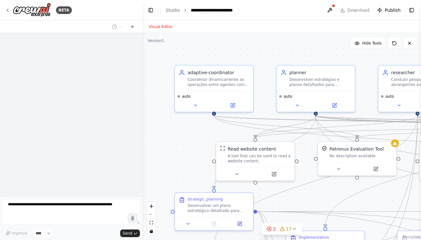
click at [362, 4] on header "**********" at bounding box center [282, 10] width 279 height 20
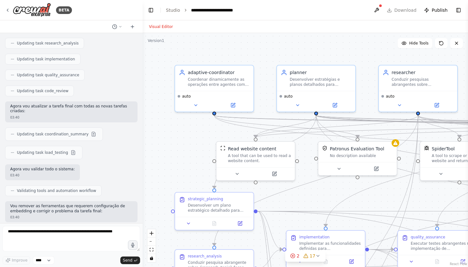
scroll to position [4317, 0]
click at [102, 238] on textarea at bounding box center [71, 238] width 137 height 25
type textarea "*"
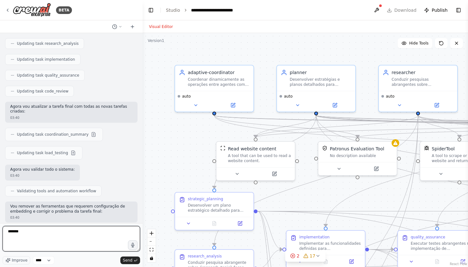
type textarea "********"
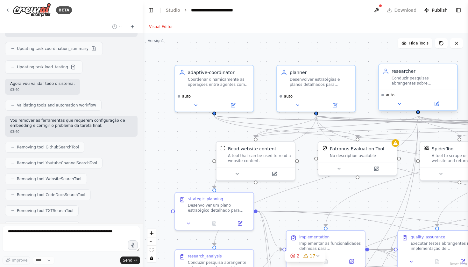
scroll to position [4407, 0]
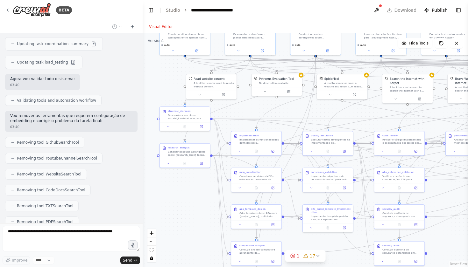
drag, startPoint x: 270, startPoint y: 124, endPoint x: 153, endPoint y: 52, distance: 138.0
click at [153, 52] on div ".deletable-edge-delete-btn { width: 20px; height: 20px; border: 0px solid #ffff…" at bounding box center [305, 150] width 325 height 234
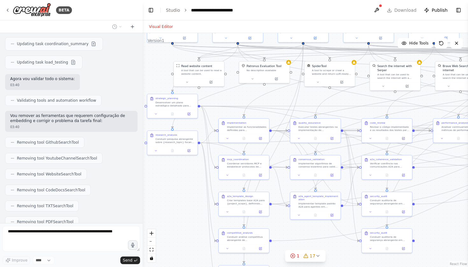
drag, startPoint x: 301, startPoint y: 129, endPoint x: 257, endPoint y: 104, distance: 50.0
click at [257, 104] on div ".deletable-edge-delete-btn { width: 20px; height: 20px; border: 0px solid #ffff…" at bounding box center [305, 150] width 325 height 234
drag, startPoint x: 208, startPoint y: 204, endPoint x: 157, endPoint y: 139, distance: 82.0
click at [157, 139] on div ".deletable-edge-delete-btn { width: 20px; height: 20px; border: 0px solid #ffff…" at bounding box center [230, 67] width 209 height 150
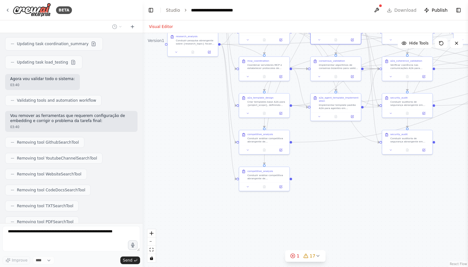
drag, startPoint x: 191, startPoint y: 196, endPoint x: 214, endPoint y: 90, distance: 108.7
click at [215, 90] on div ".deletable-edge-delete-btn { width: 20px; height: 20px; border: 0px solid #ffff…" at bounding box center [305, 150] width 325 height 234
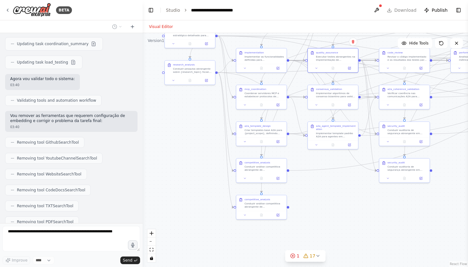
drag, startPoint x: 214, startPoint y: 90, endPoint x: 201, endPoint y: 144, distance: 55.9
click at [201, 144] on div ".deletable-edge-delete-btn { width: 20px; height: 20px; border: 0px solid #ffff…" at bounding box center [305, 150] width 325 height 234
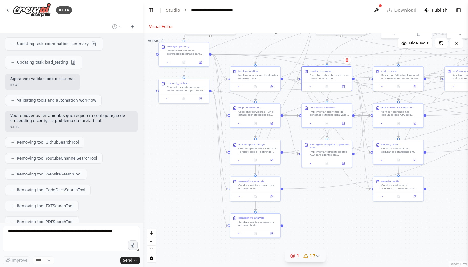
click at [313, 240] on span "17" at bounding box center [312, 256] width 6 height 6
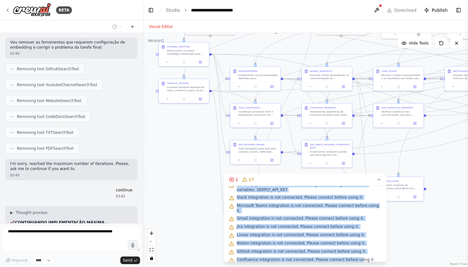
scroll to position [4497, 0]
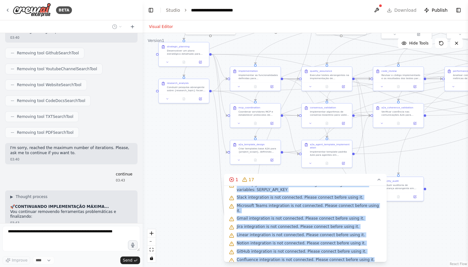
drag, startPoint x: 233, startPoint y: 194, endPoint x: 370, endPoint y: 257, distance: 150.9
click at [370, 240] on div "Issues found Only one task can be the ending task Tool PatronusEvalTool is not …" at bounding box center [305, 224] width 163 height 76
copy div "Issues found Only one task can be the ending task Tool PatronusEvalTool is not …"
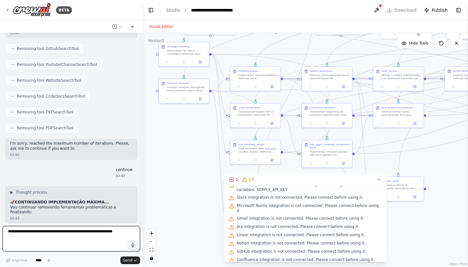
click at [88, 233] on textarea at bounding box center [71, 238] width 137 height 25
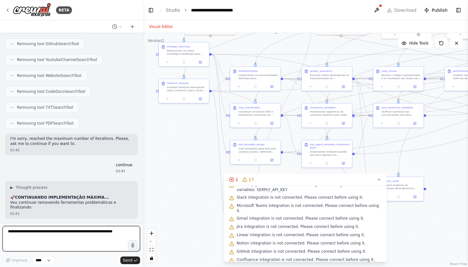
click at [88, 233] on textarea at bounding box center [71, 238] width 137 height 25
type textarea "**********"
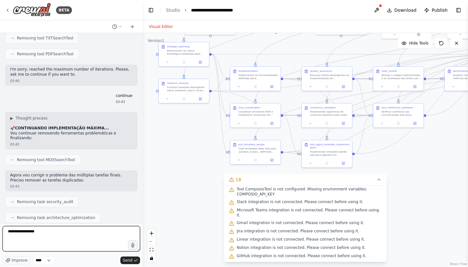
scroll to position [5576, 0]
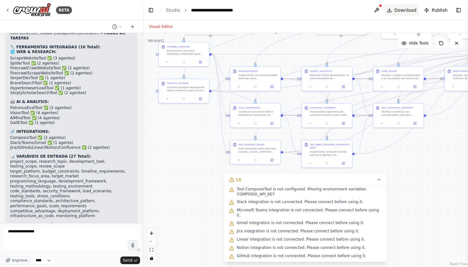
click at [402, 10] on span "Download" at bounding box center [405, 10] width 22 height 6
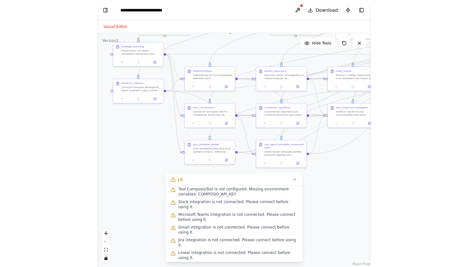
scroll to position [93, 0]
